Goal: Navigation & Orientation: Understand site structure

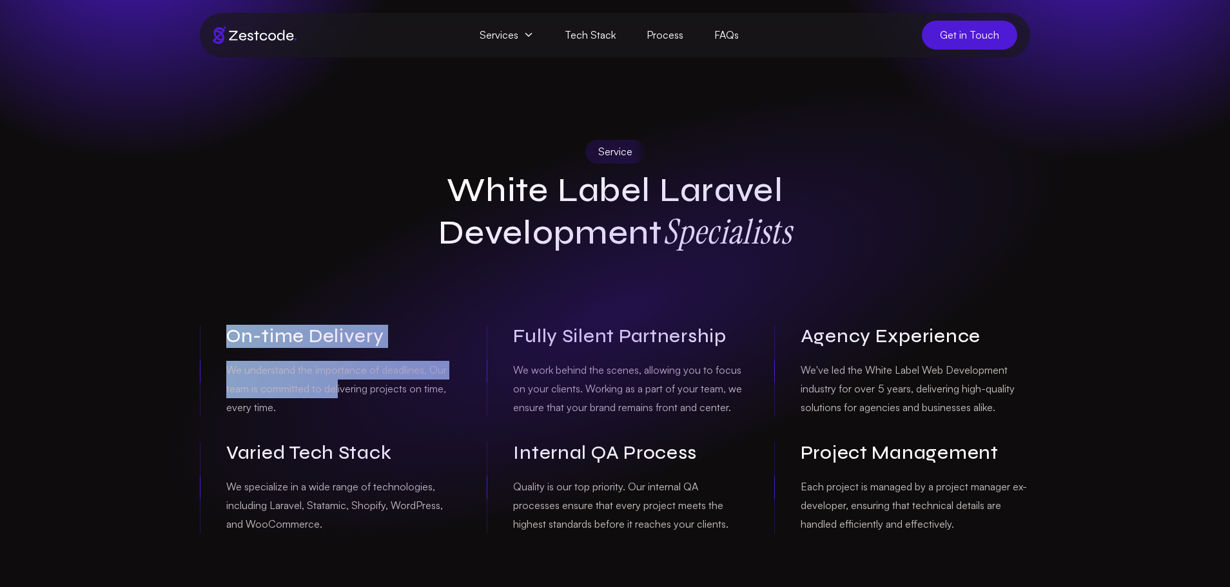
drag, startPoint x: 210, startPoint y: 326, endPoint x: 340, endPoint y: 391, distance: 145.6
click at [340, 391] on div "On-time Delivery We understand the importance of deadlines. Our team is committ…" at bounding box center [328, 371] width 256 height 91
click at [340, 391] on p "We understand the importance of deadlines. Our team is committed to delivering …" at bounding box center [341, 388] width 230 height 55
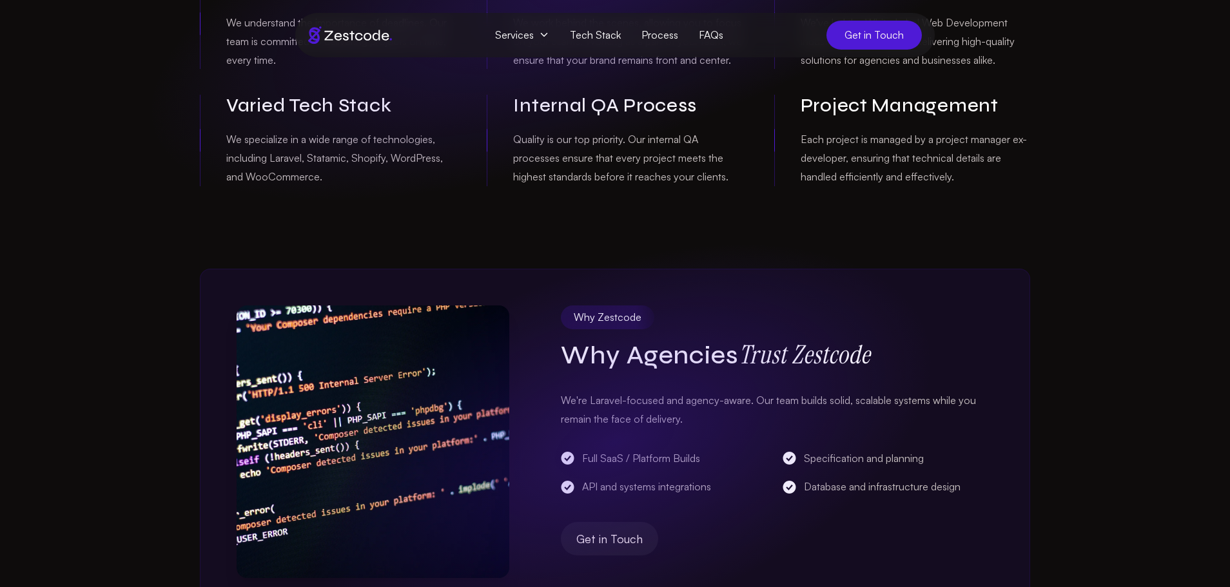
scroll to position [349, 0]
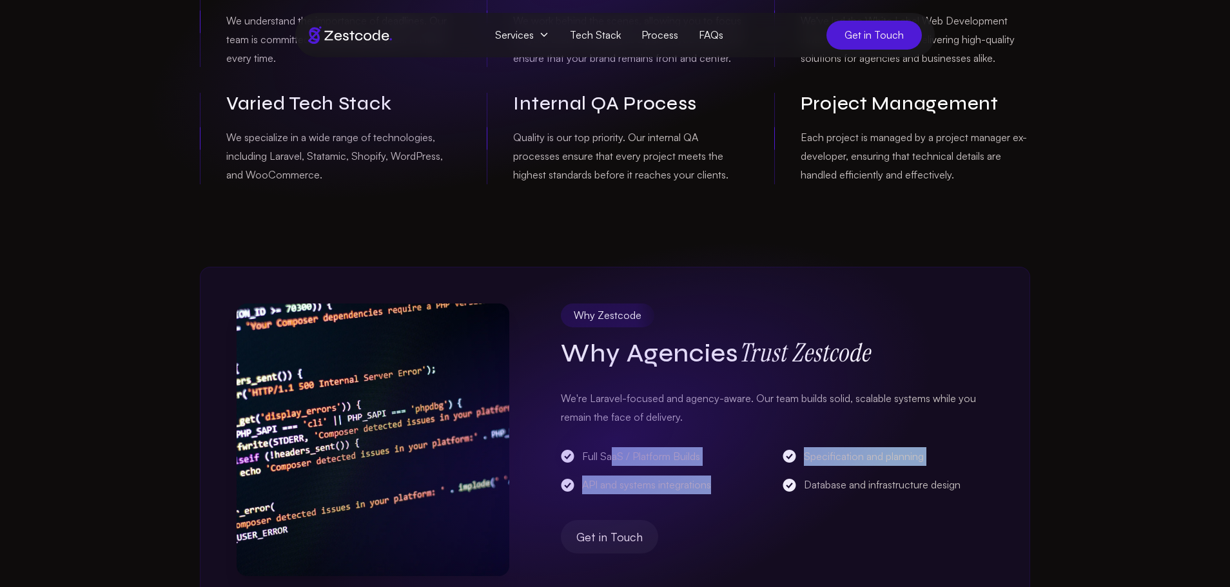
drag, startPoint x: 644, startPoint y: 449, endPoint x: 993, endPoint y: 476, distance: 350.5
click at [993, 476] on div "Why Zestcode Why Agencies Trust Zestcode We're Laravel-focused and agency-aware…" at bounding box center [615, 440] width 830 height 346
click at [994, 476] on div "Why Zestcode Why Agencies Trust Zestcode We're Laravel-focused and agency-aware…" at bounding box center [615, 440] width 830 height 346
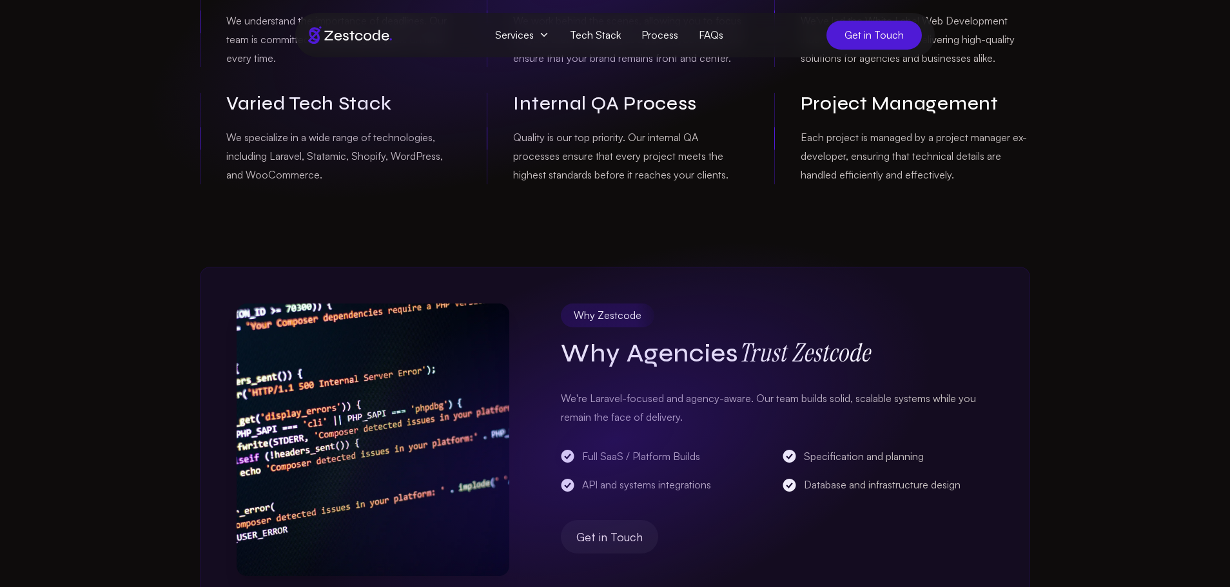
click at [589, 427] on div "Why Zestcode Why Agencies Trust Zestcode We're Laravel-focused and agency-aware…" at bounding box center [777, 440] width 433 height 273
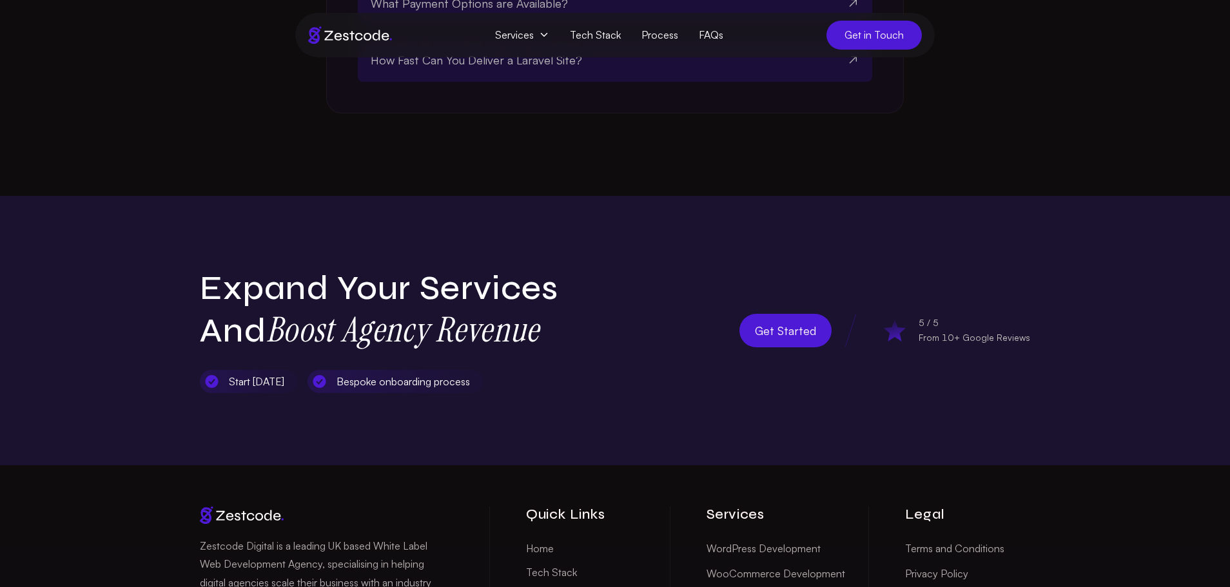
scroll to position [2907, 0]
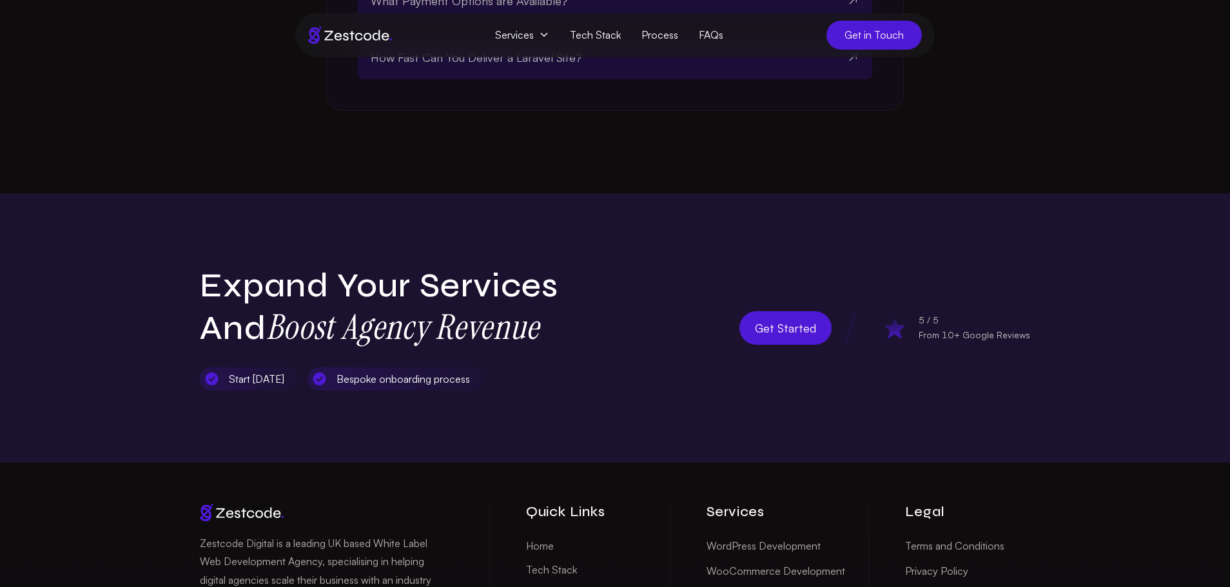
click at [247, 175] on section "Expand Your Services and Boost Agency Revenue Start within 5 days Bespoke onboa…" at bounding box center [615, 287] width 1230 height 352
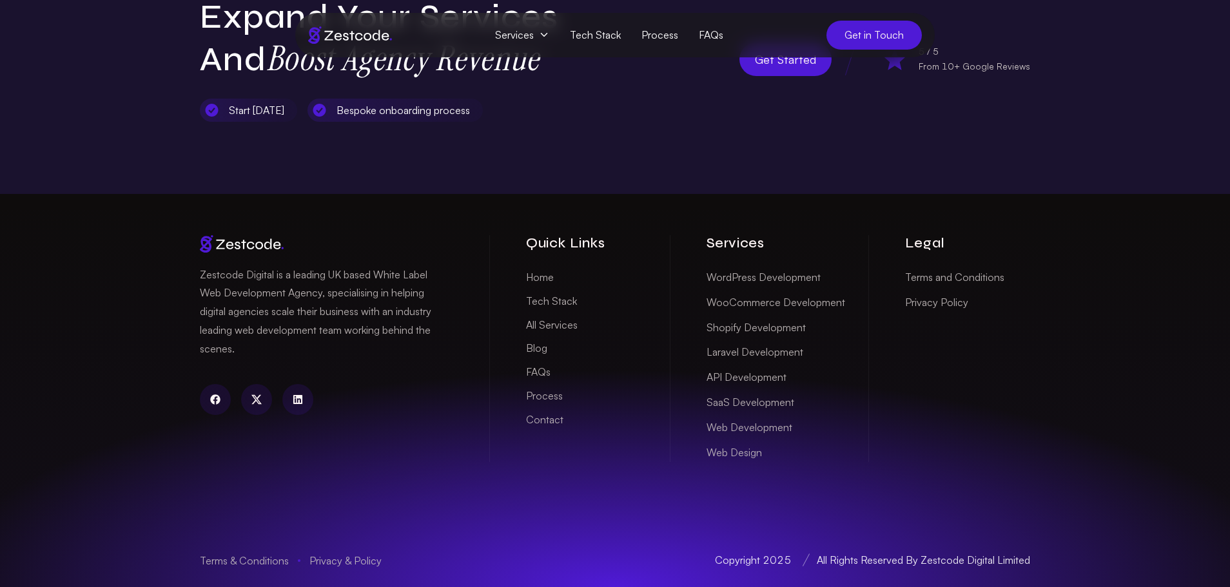
scroll to position [3213, 0]
click at [745, 449] on link "Web Design" at bounding box center [734, 453] width 55 height 20
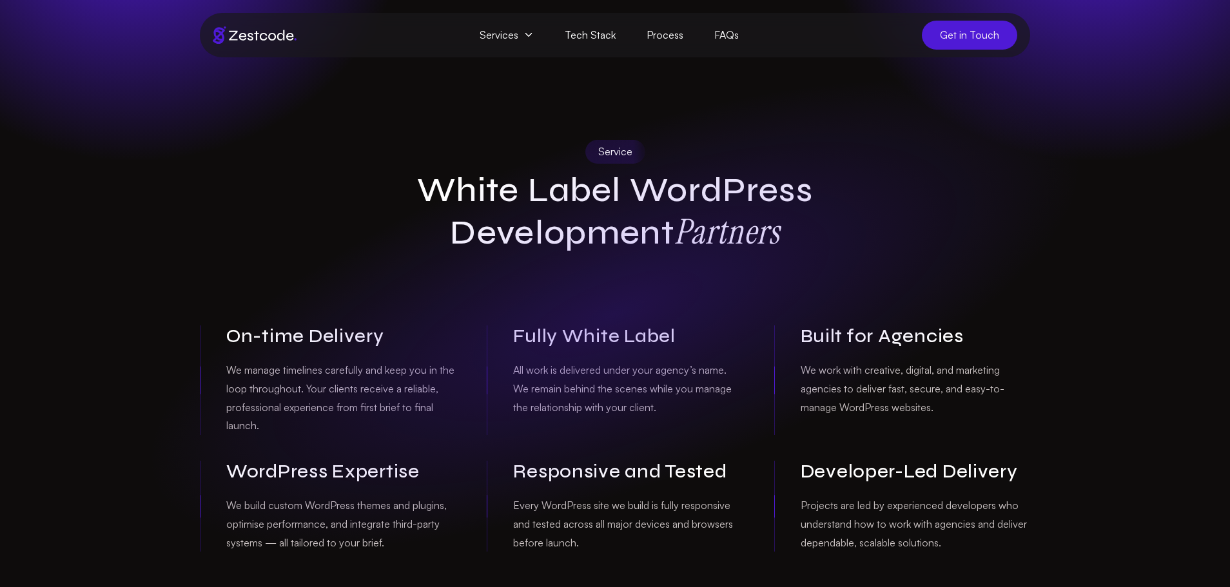
click at [259, 35] on img at bounding box center [255, 34] width 84 height 17
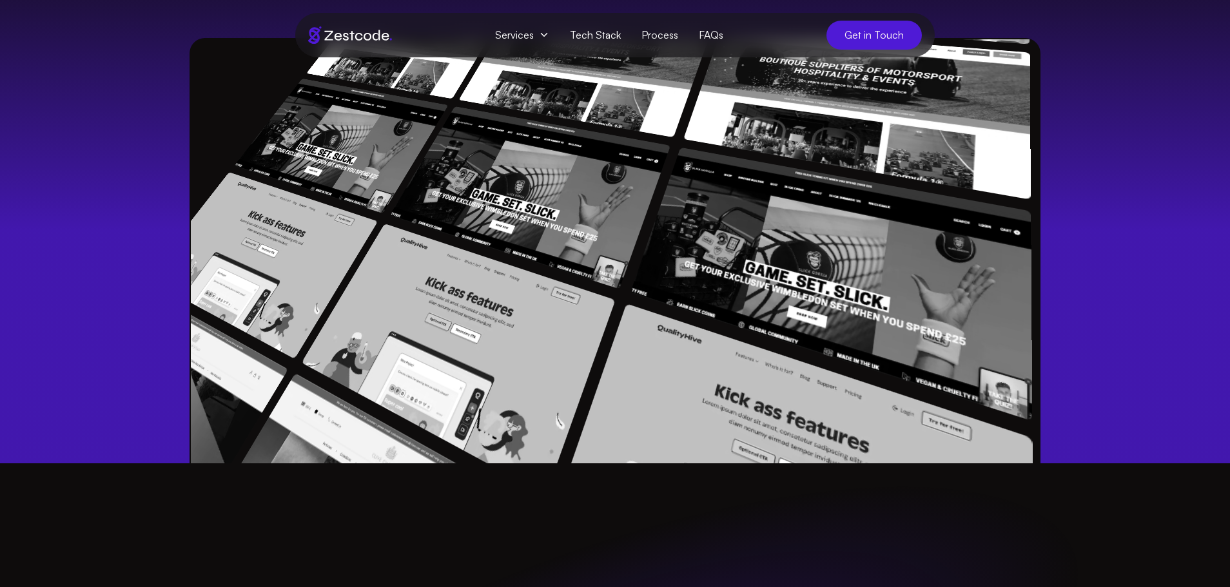
scroll to position [455, 0]
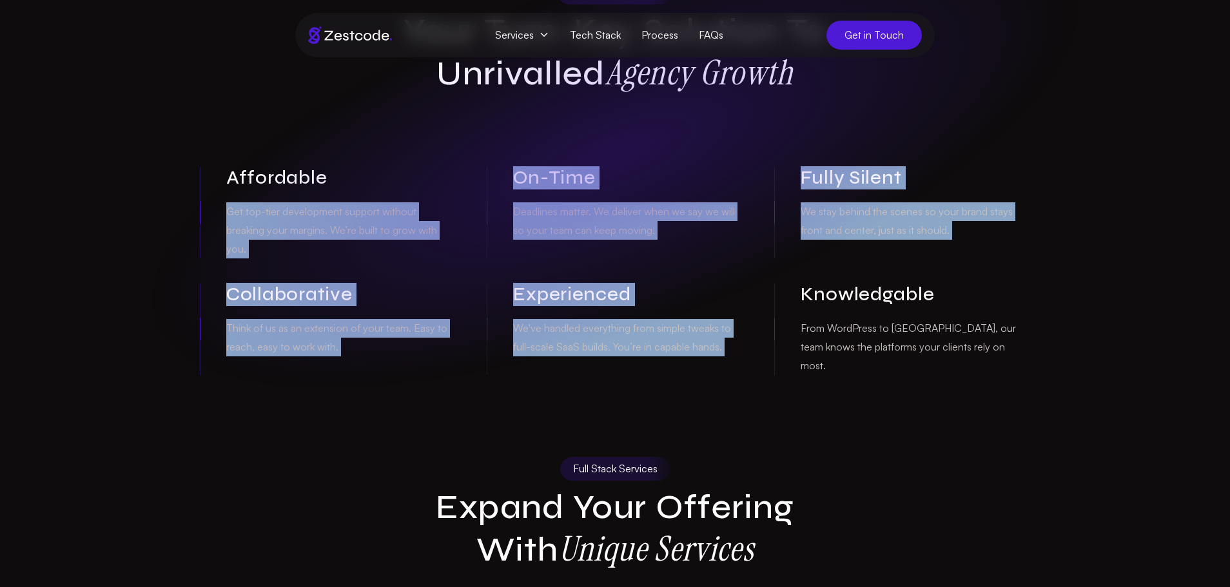
drag, startPoint x: 206, startPoint y: 197, endPoint x: 874, endPoint y: 338, distance: 682.8
click at [812, 321] on div "Affordable Get top-tier development support without breaking your margins. We’r…" at bounding box center [615, 271] width 830 height 208
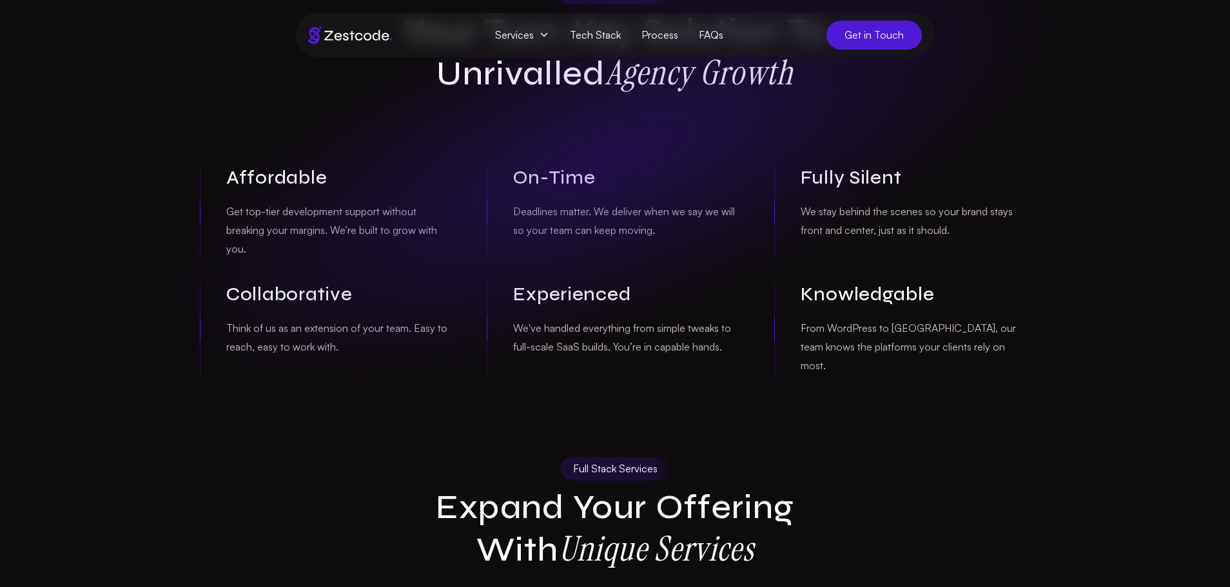
click at [878, 340] on p "From WordPress to [GEOGRAPHIC_DATA], our team knows the platforms your clients …" at bounding box center [916, 346] width 230 height 55
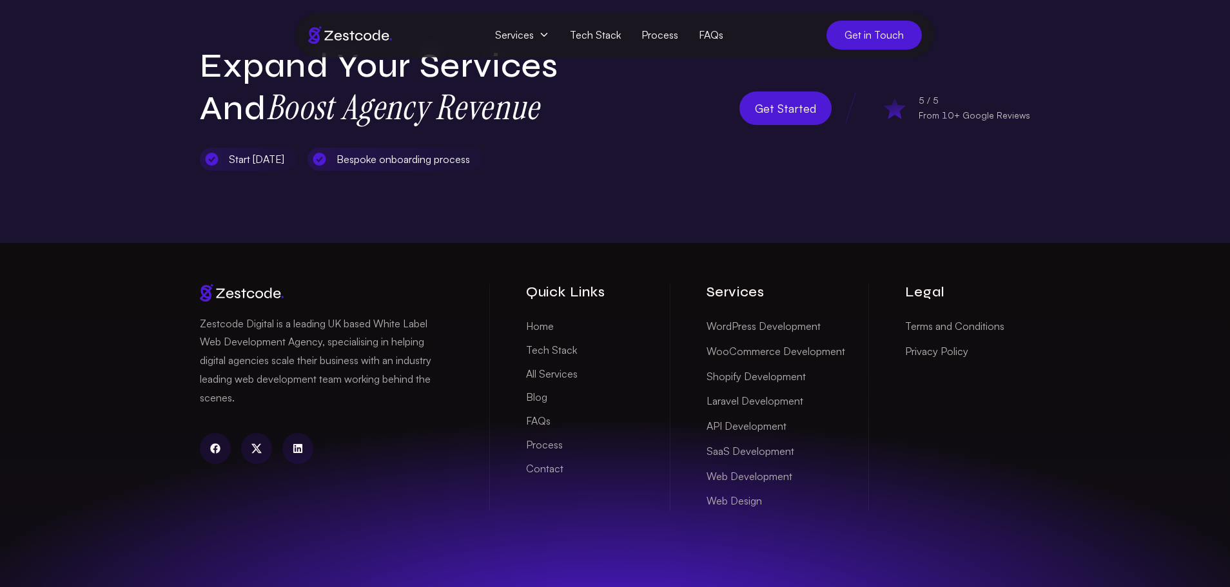
scroll to position [4266, 0]
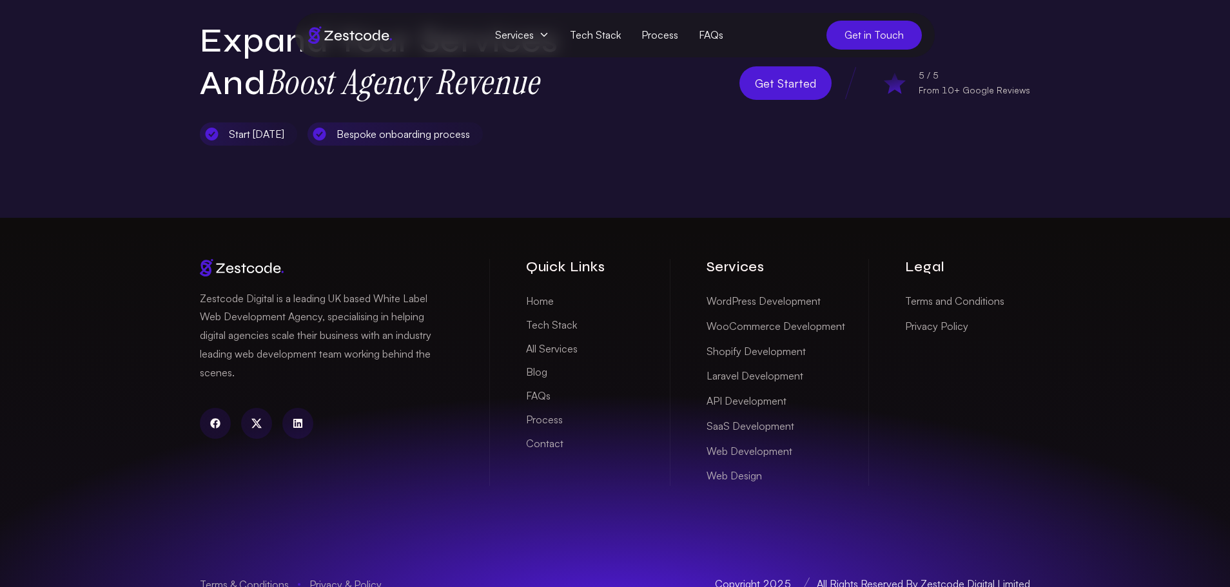
click at [550, 410] on link "Process" at bounding box center [544, 420] width 37 height 20
